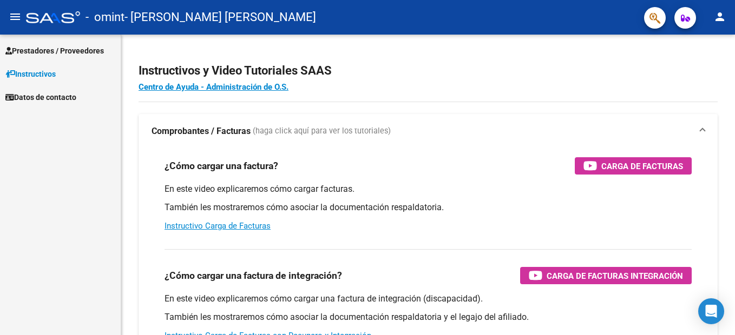
click at [56, 98] on span "Datos de contacto" at bounding box center [40, 97] width 71 height 12
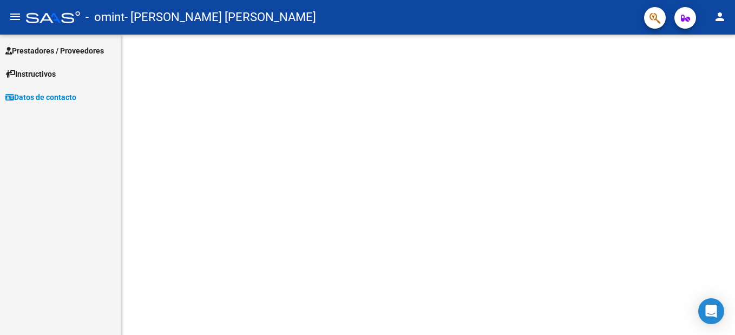
click at [44, 71] on span "Instructivos" at bounding box center [30, 74] width 50 height 12
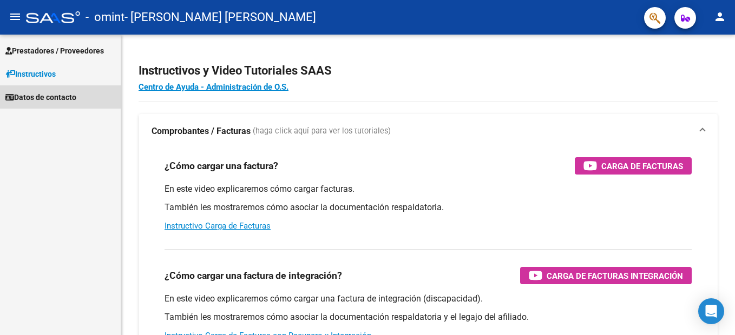
click at [48, 93] on span "Datos de contacto" at bounding box center [40, 97] width 71 height 12
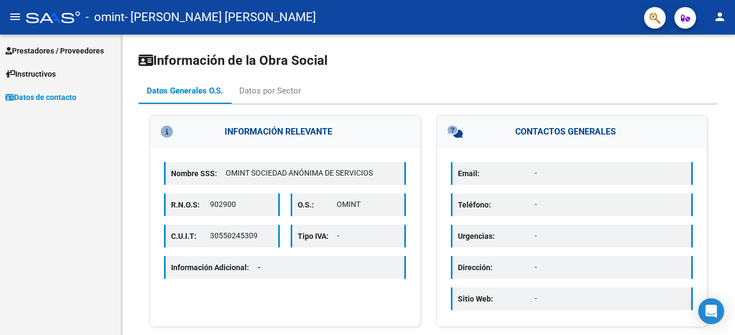
click at [101, 45] on span "Prestadores / Proveedores" at bounding box center [54, 51] width 98 height 12
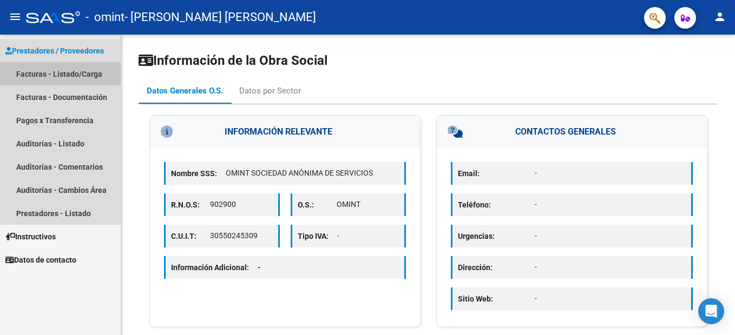
click at [73, 76] on link "Facturas - Listado/Carga" at bounding box center [60, 73] width 121 height 23
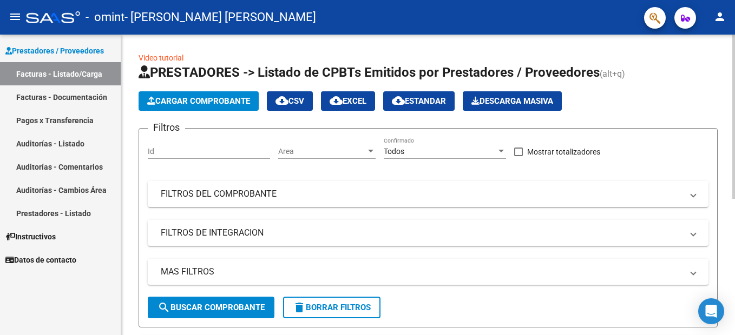
click at [217, 97] on span "Cargar Comprobante" at bounding box center [198, 101] width 103 height 10
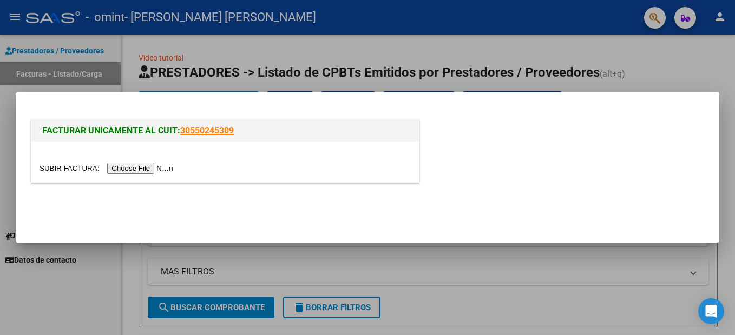
click at [150, 166] on input "file" at bounding box center [108, 168] width 137 height 11
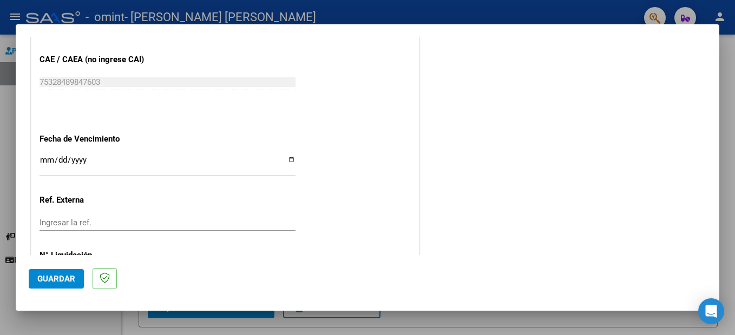
scroll to position [703, 0]
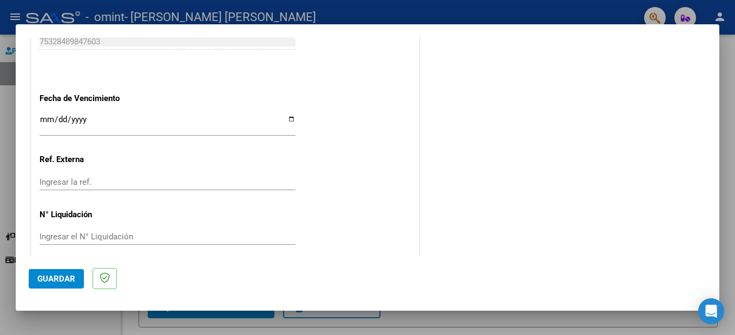
click at [47, 119] on input "Ingresar la fecha" at bounding box center [168, 123] width 256 height 17
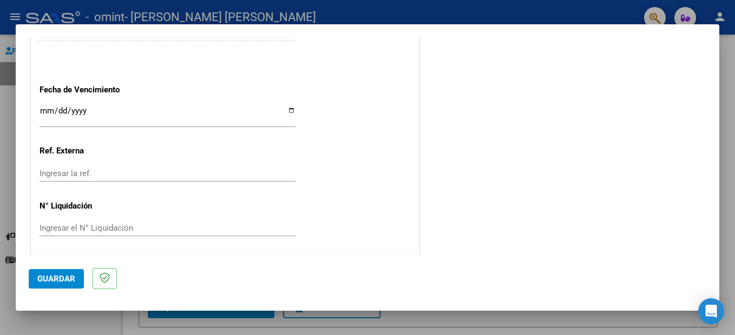
scroll to position [714, 0]
click at [67, 276] on span "Guardar" at bounding box center [56, 279] width 38 height 10
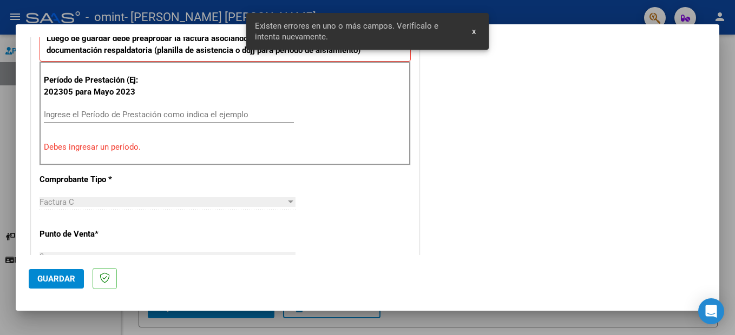
scroll to position [247, 0]
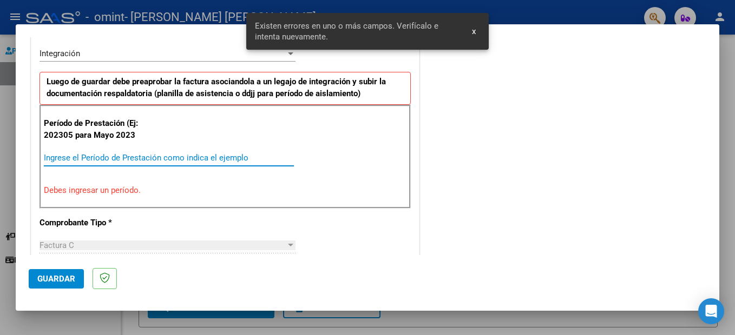
click at [142, 153] on input "Ingrese el Período de Prestación como indica el ejemplo" at bounding box center [169, 158] width 250 height 10
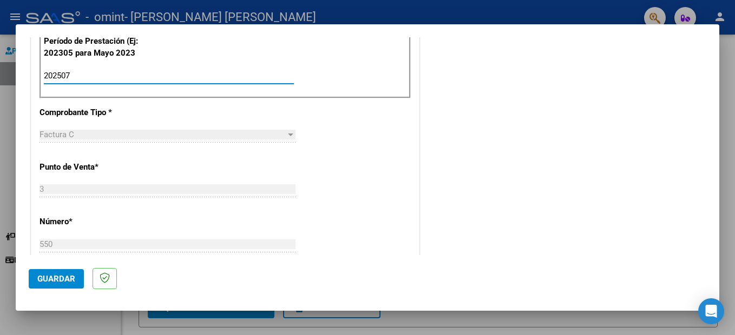
scroll to position [356, 0]
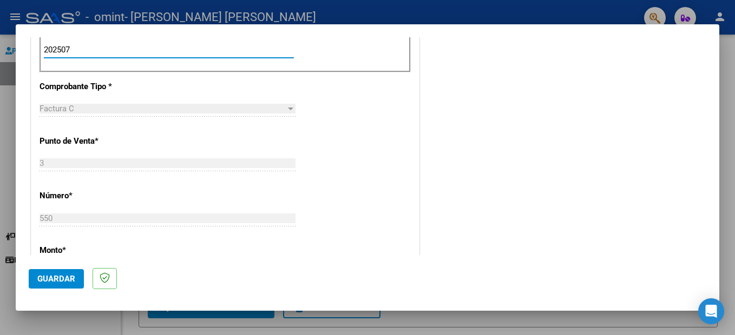
type input "202507"
click at [61, 276] on span "Guardar" at bounding box center [56, 279] width 38 height 10
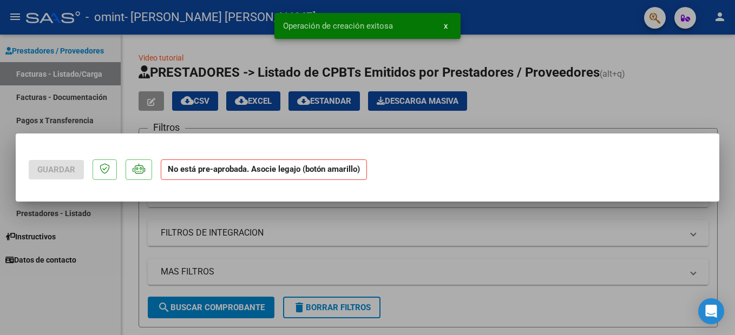
scroll to position [0, 0]
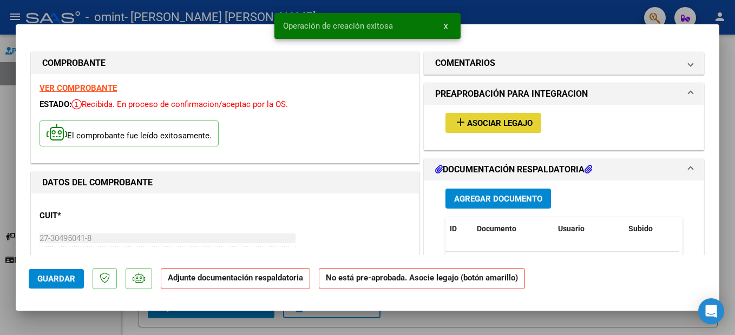
click at [473, 125] on span "Asociar Legajo" at bounding box center [499, 124] width 65 height 10
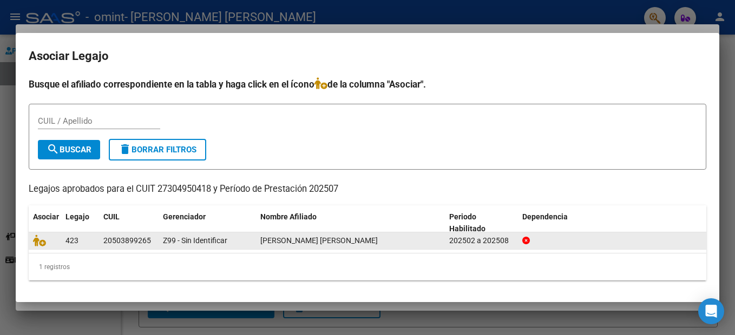
click at [130, 238] on div "20503899265" at bounding box center [127, 241] width 48 height 12
click at [103, 235] on datatable-body-cell "20503899265" at bounding box center [129, 241] width 60 height 17
click at [345, 242] on span "[PERSON_NAME] [PERSON_NAME]" at bounding box center [318, 240] width 117 height 9
click at [41, 239] on icon at bounding box center [39, 241] width 13 height 12
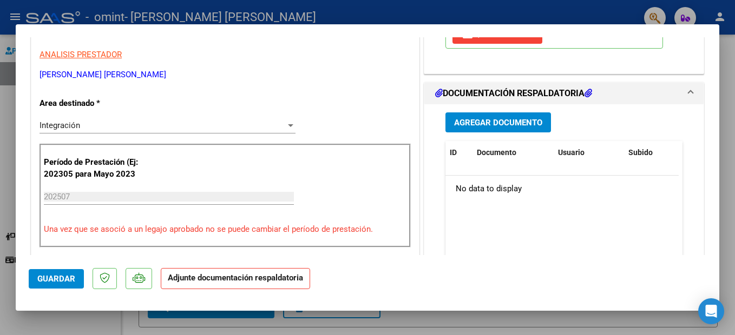
scroll to position [271, 0]
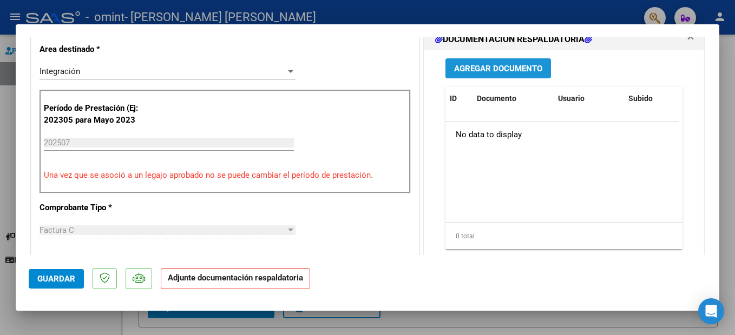
click at [501, 65] on span "Agregar Documento" at bounding box center [498, 69] width 88 height 10
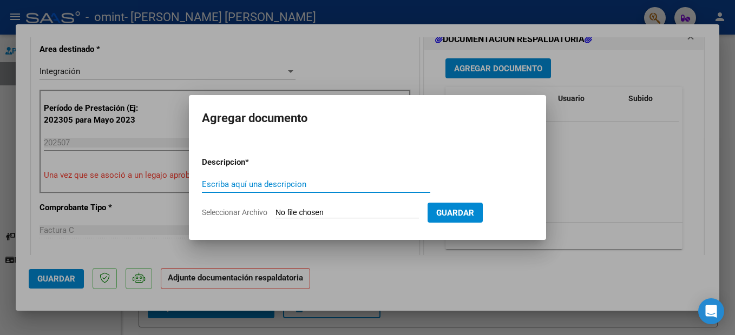
click at [287, 181] on input "Escriba aquí una descripcion" at bounding box center [316, 185] width 228 height 10
type input "[DATE]"
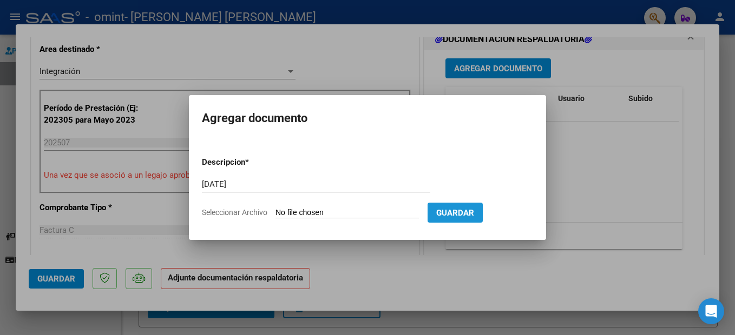
click at [474, 213] on span "Guardar" at bounding box center [455, 213] width 38 height 10
click at [316, 208] on app-file-uploader "Seleccionar Archivo" at bounding box center [315, 213] width 226 height 10
click at [326, 210] on input "Seleccionar Archivo" at bounding box center [346, 213] width 143 height 10
type input "C:\fakepath\Lautaro_julio.pdf"
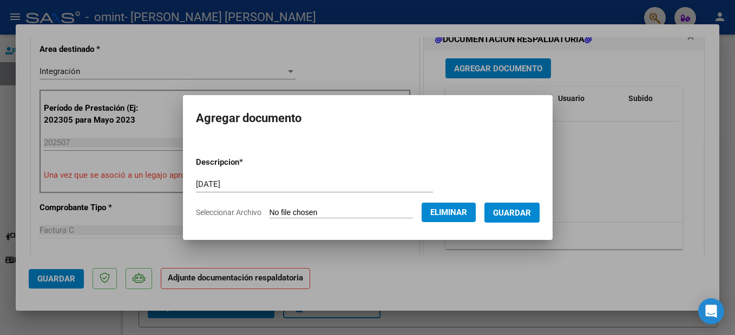
click at [525, 213] on span "Guardar" at bounding box center [512, 213] width 38 height 10
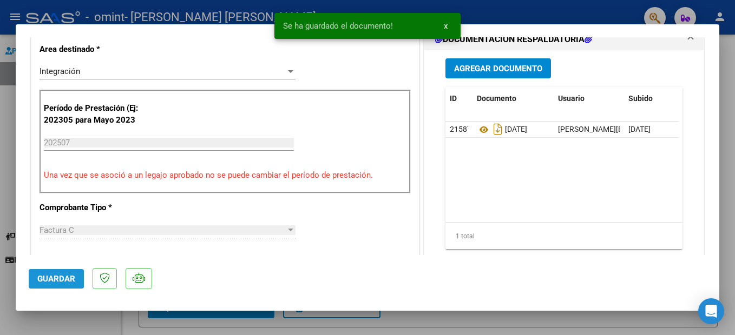
click at [41, 279] on span "Guardar" at bounding box center [56, 279] width 38 height 10
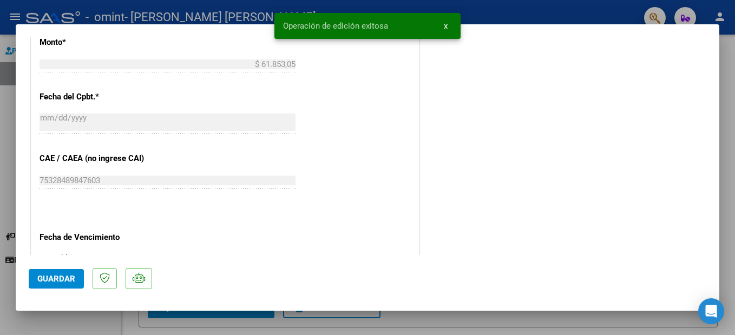
scroll to position [751, 0]
